Goal: Task Accomplishment & Management: Use online tool/utility

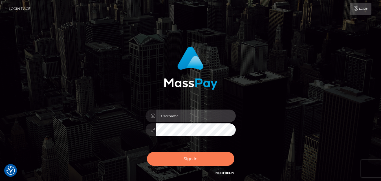
type input "fr.es"
click at [187, 159] on button "Sign in" at bounding box center [190, 159] width 87 height 14
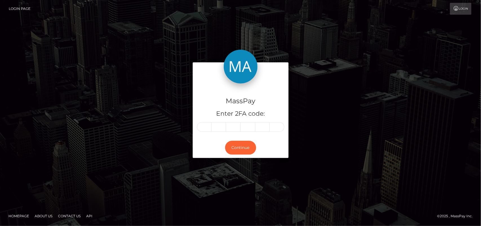
drag, startPoint x: 0, startPoint y: 0, endPoint x: 209, endPoint y: 124, distance: 243.0
click at [209, 124] on input "text" at bounding box center [204, 127] width 15 height 10
type input "2"
type input "7"
type input "9"
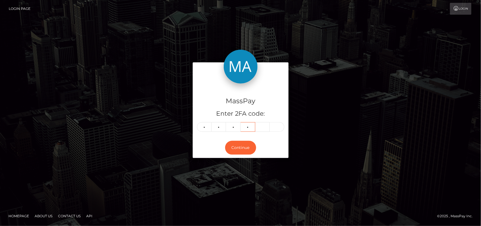
type input "2"
type input "5"
type input "1"
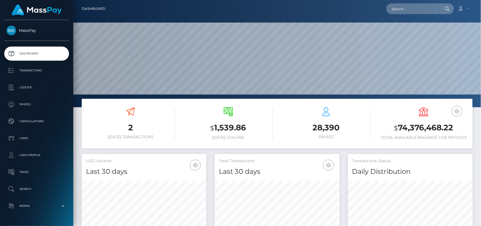
scroll to position [100, 125]
click at [394, 10] on input "text" at bounding box center [413, 8] width 53 height 11
paste input "[EMAIL_ADDRESS][DOMAIN_NAME]"
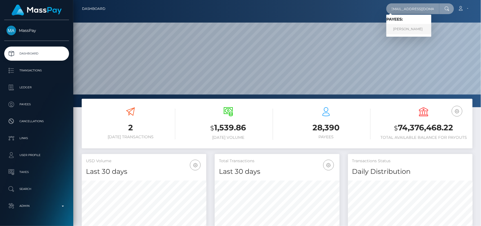
type input "[EMAIL_ADDRESS][DOMAIN_NAME]"
click at [393, 26] on link "JOEL WENZEL" at bounding box center [409, 29] width 45 height 10
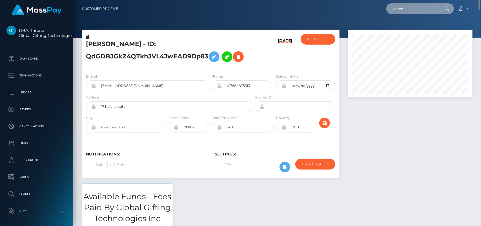
click at [413, 12] on input "text" at bounding box center [413, 8] width 53 height 11
paste input "[PERSON_NAME][EMAIL_ADDRESS][PERSON_NAME][DOMAIN_NAME]"
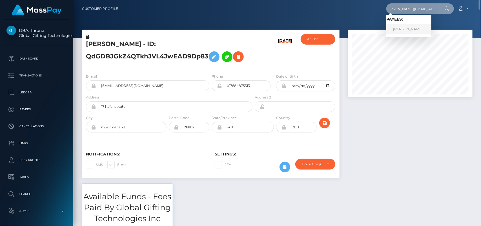
type input "[PERSON_NAME][EMAIL_ADDRESS][PERSON_NAME][DOMAIN_NAME]"
click at [411, 27] on link "JACK MATTHEW EARNSHAW" at bounding box center [409, 29] width 45 height 10
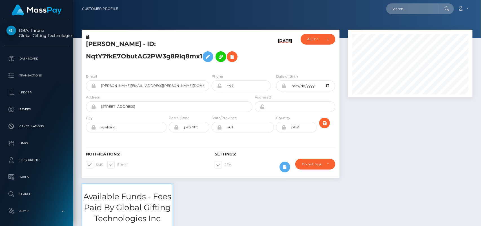
scroll to position [68, 125]
click at [406, 4] on input "text" at bounding box center [413, 8] width 53 height 11
paste input "jack.earnshaw@hotmail.com"
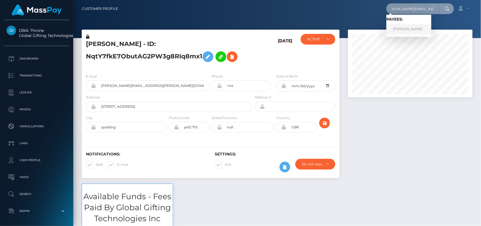
type input "jack.earnshaw@hotmail.com"
click at [412, 26] on link "JACK MATTHEW EARNSHAW" at bounding box center [409, 29] width 45 height 10
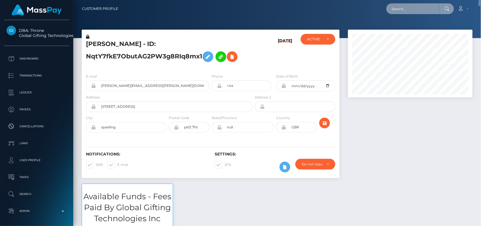
click at [399, 12] on input "text" at bounding box center [413, 8] width 53 height 11
paste input "agucha1985.g@gmail.com"
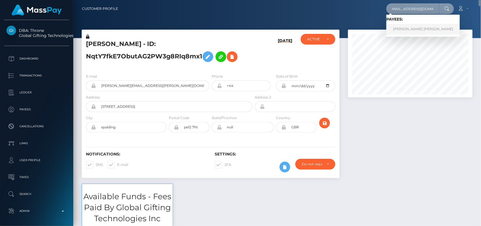
type input "agucha1985.g@gmail.com"
click at [413, 26] on link "AGNIESZKA MAŁGORZATA GARCZAREK" at bounding box center [424, 29] width 74 height 10
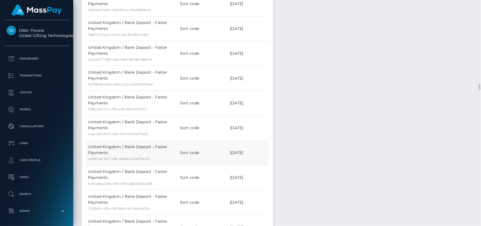
scroll to position [779, 0]
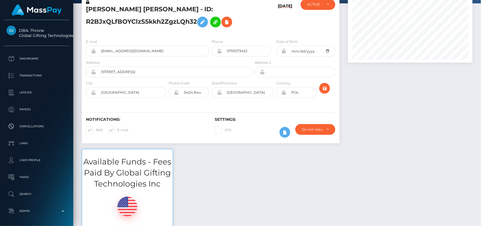
scroll to position [0, 0]
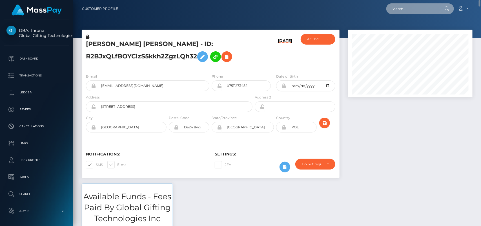
click at [423, 9] on input "text" at bounding box center [413, 8] width 53 height 11
paste input "[EMAIL_ADDRESS][DOMAIN_NAME]"
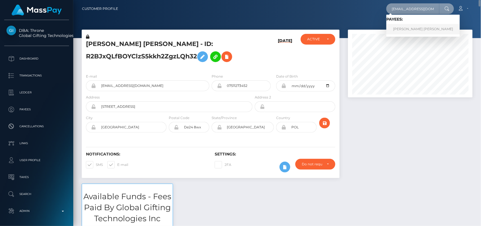
type input "[EMAIL_ADDRESS][DOMAIN_NAME]"
click at [408, 25] on link "VALENTINA DANIELA AKIYAMA" at bounding box center [424, 29] width 74 height 10
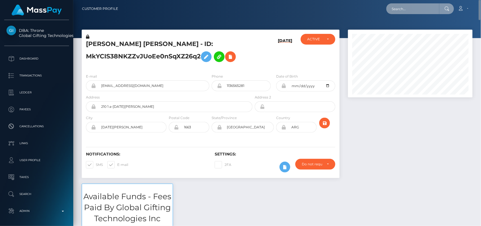
click at [421, 9] on input "text" at bounding box center [413, 8] width 53 height 11
paste input "[EMAIL_ADDRESS][DOMAIN_NAME]"
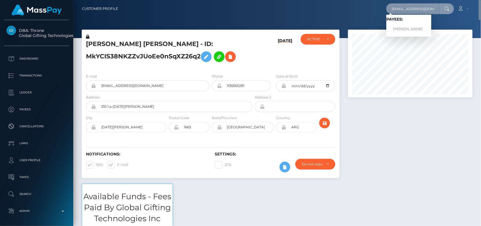
type input "[EMAIL_ADDRESS][DOMAIN_NAME]"
click at [405, 27] on link "[PERSON_NAME]" at bounding box center [409, 29] width 45 height 10
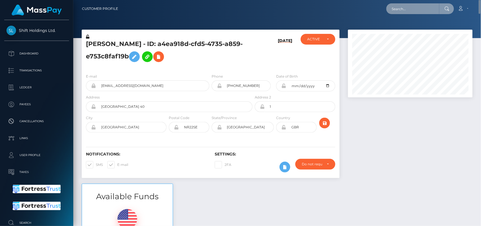
click at [412, 10] on input "text" at bounding box center [413, 8] width 53 height 11
paste input "puffgoddess111@gmail.com"
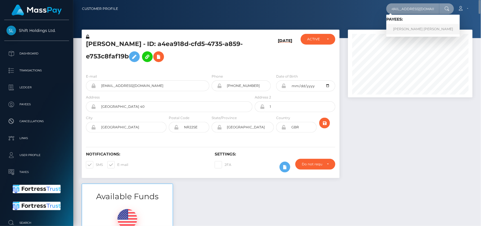
type input "puffgoddess111@gmail.com"
click at [400, 29] on link "FABIOLA SOLIMAR PADILLA RODRIGUEZ" at bounding box center [424, 29] width 74 height 10
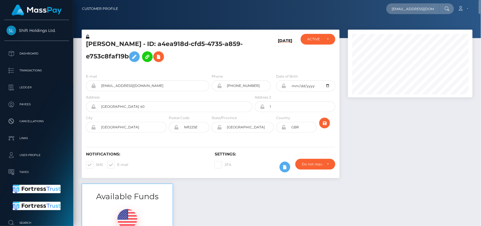
click at [359, 118] on div at bounding box center [410, 107] width 133 height 154
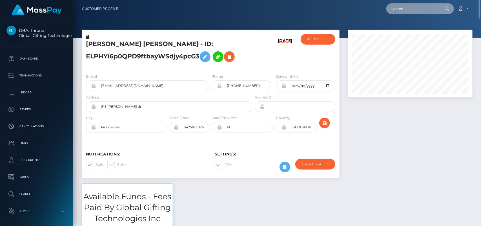
click at [404, 9] on input "text" at bounding box center [413, 8] width 53 height 11
paste input "sanijablanka14@gmail.com"
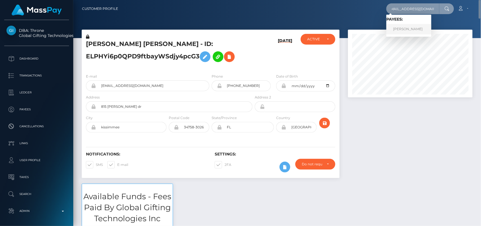
type input "sanijablanka14@gmail.com"
click at [401, 29] on link "Sanija BLANKA" at bounding box center [409, 29] width 45 height 10
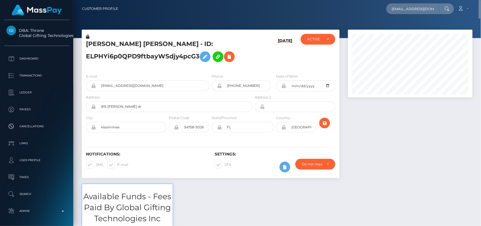
click at [368, 171] on div at bounding box center [410, 107] width 133 height 154
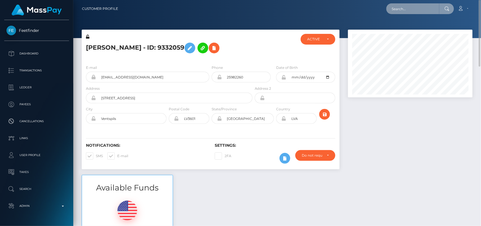
click at [413, 4] on input "text" at bounding box center [413, 8] width 53 height 11
paste input "[EMAIL_ADDRESS][DOMAIN_NAME]"
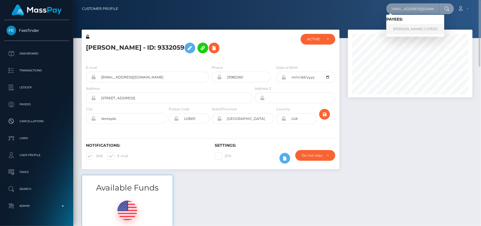
type input "[EMAIL_ADDRESS][DOMAIN_NAME]"
click at [407, 26] on link "JERSHEY FUENTESPINA COTEJO" at bounding box center [416, 29] width 58 height 10
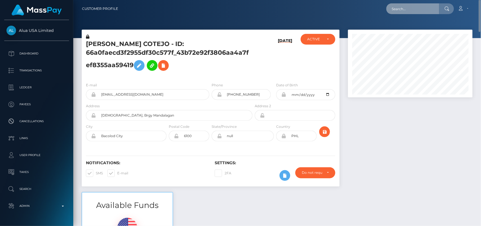
click at [400, 8] on input "text" at bounding box center [413, 8] width 53 height 11
paste input "[EMAIL_ADDRESS][DOMAIN_NAME]"
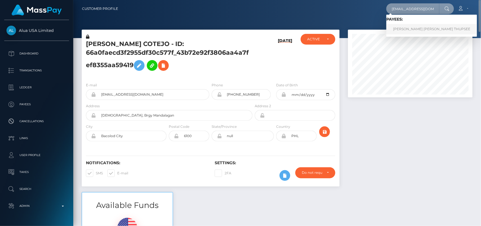
type input "[EMAIL_ADDRESS][DOMAIN_NAME]"
click at [407, 30] on link "[PERSON_NAME] [PERSON_NAME] THUPSEE" at bounding box center [432, 29] width 91 height 10
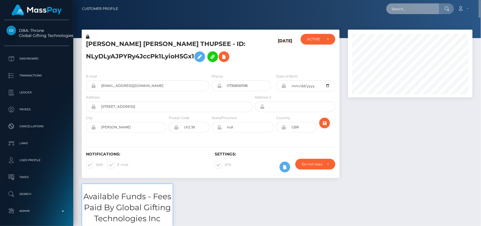
click at [403, 6] on input "text" at bounding box center [413, 8] width 53 height 11
paste input "interderplol@gmail.com"
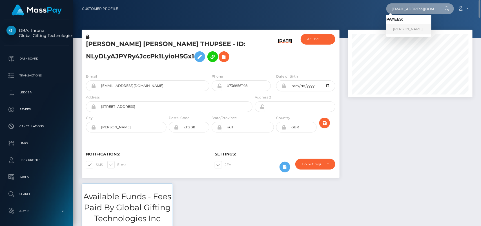
type input "interderplol@gmail.com"
click at [401, 26] on link "ROBIN MATHIEU" at bounding box center [409, 29] width 45 height 10
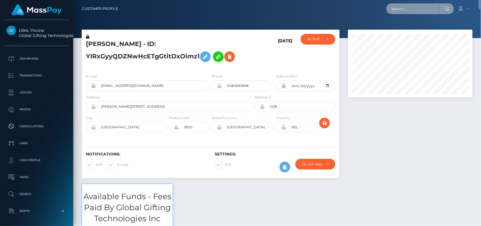
click at [407, 6] on input "text" at bounding box center [413, 8] width 53 height 11
paste input "cthupsee@icloud.com"
type input "cthupsee@icloud.com"
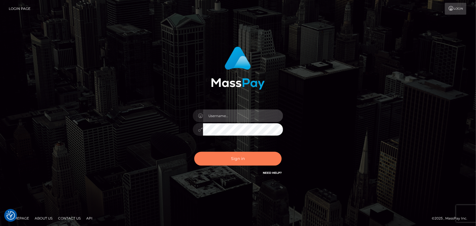
type input "fr.es"
click at [238, 160] on button "Sign in" at bounding box center [237, 159] width 87 height 14
type input "fr.es"
click at [241, 159] on button "Sign in" at bounding box center [237, 159] width 87 height 14
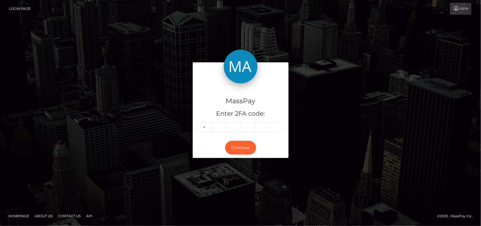
type input "4"
type input "2"
type input "1"
type input "3"
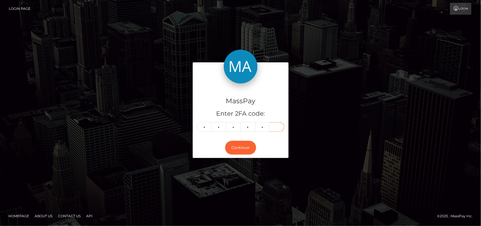
type input "6"
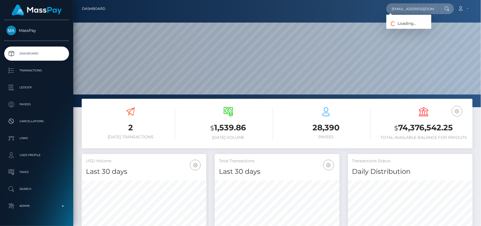
scroll to position [100, 125]
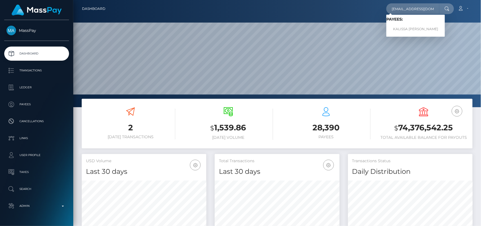
type input "[EMAIL_ADDRESS][DOMAIN_NAME]"
click at [403, 26] on link "KALISSA [PERSON_NAME]" at bounding box center [416, 29] width 59 height 10
